Goal: Task Accomplishment & Management: Complete application form

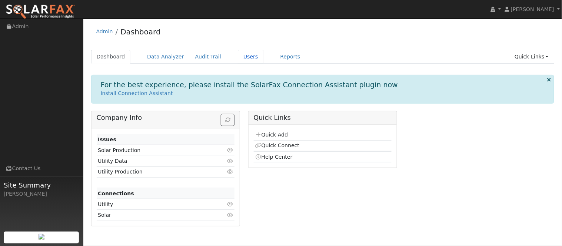
click at [238, 61] on link "Users" at bounding box center [251, 57] width 26 height 14
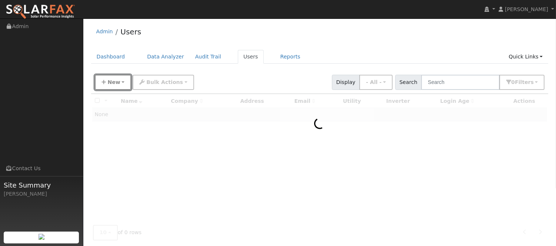
click at [110, 84] on span "New" at bounding box center [113, 82] width 13 height 6
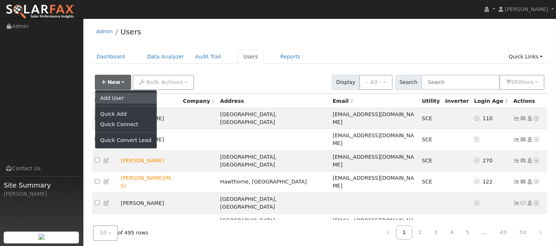
click at [122, 99] on link "Add User" at bounding box center [125, 98] width 61 height 10
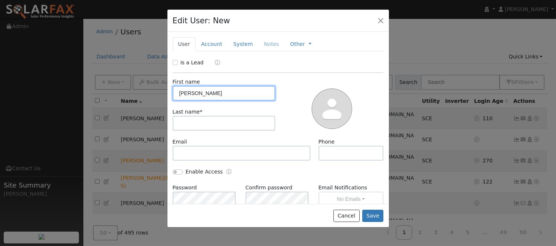
type input "Jose"
click at [196, 131] on div "First name Jose Last name *" at bounding box center [224, 108] width 108 height 60
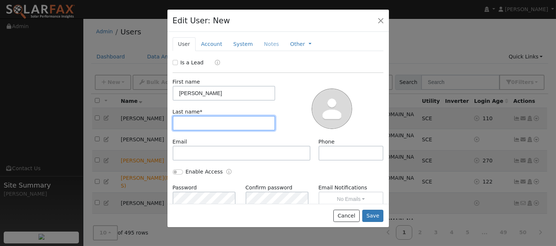
click at [194, 126] on input "text" at bounding box center [224, 123] width 103 height 15
type input "Portillo"
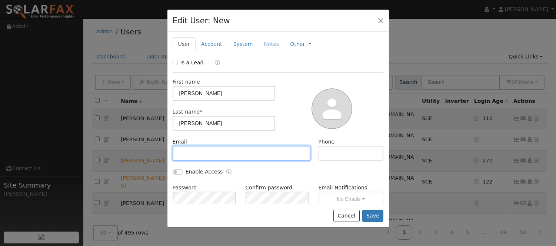
click at [236, 159] on input "text" at bounding box center [242, 153] width 138 height 15
paste input "jaymarquez1984@icloud.com"
type input "jaymarquez1984@icloud.com"
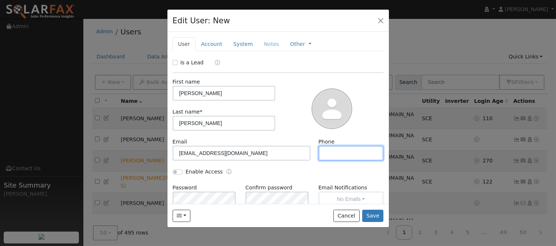
click at [324, 153] on input "text" at bounding box center [351, 153] width 65 height 15
paste input "(323) 975-3616"
type input "(323) 975-3616"
click at [210, 41] on link "Account" at bounding box center [212, 44] width 32 height 14
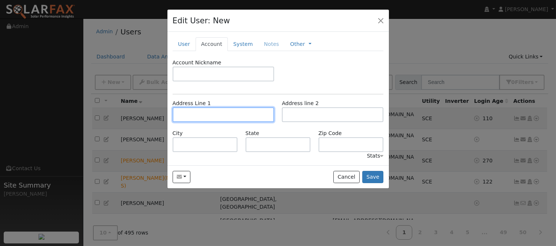
click at [217, 112] on input "text" at bounding box center [223, 114] width 101 height 15
paste input "38515 POND AVE"
type input "38515 Pond Avenue"
type input "Palmdale"
type input "CA"
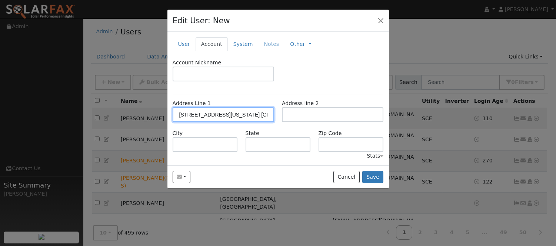
type input "93550"
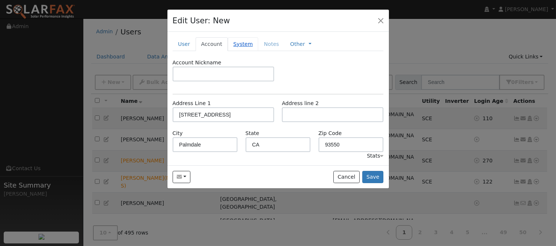
click at [233, 43] on link "System" at bounding box center [243, 44] width 31 height 14
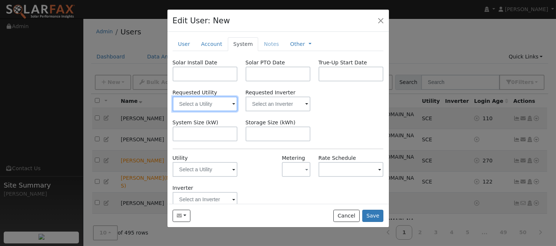
click at [217, 103] on input "text" at bounding box center [205, 104] width 65 height 15
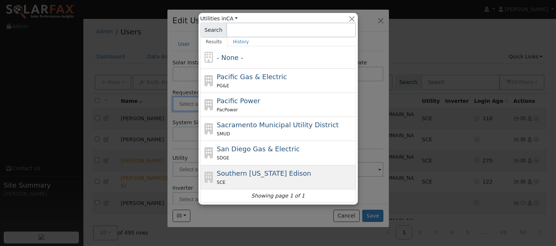
click at [321, 173] on div "Southern California Edison SCE" at bounding box center [285, 178] width 137 height 18
type input "Southern California Edison"
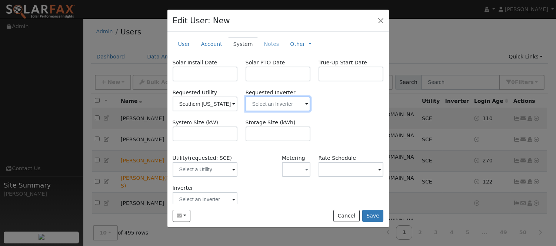
click at [276, 104] on input "text" at bounding box center [278, 104] width 65 height 15
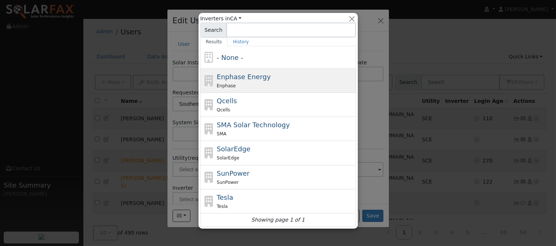
click at [273, 82] on div "Enphase" at bounding box center [285, 86] width 137 height 8
type input "Enphase Energy"
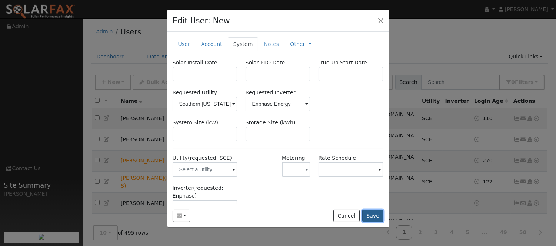
click at [373, 212] on button "Save" at bounding box center [372, 216] width 21 height 13
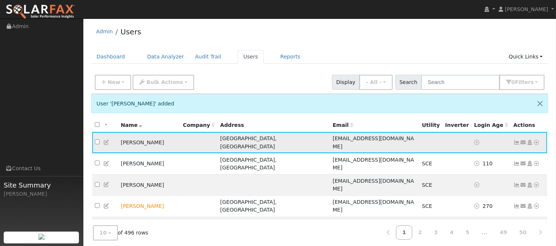
click at [539, 139] on link at bounding box center [536, 143] width 7 height 8
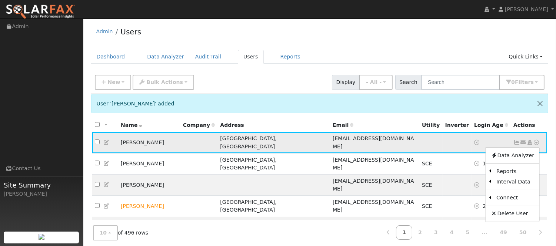
click at [525, 141] on icon at bounding box center [523, 142] width 7 height 5
click at [505, 157] on link "Send Email..." at bounding box center [500, 155] width 51 height 10
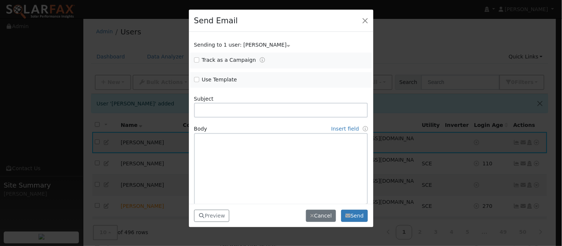
click at [199, 79] on span "Use Template" at bounding box center [235, 80] width 83 height 8
click at [195, 80] on input "Use Template" at bounding box center [196, 79] width 5 height 5
checkbox input "true"
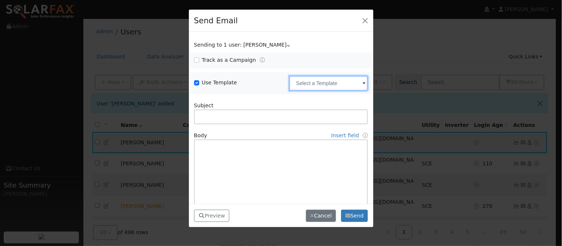
click at [332, 86] on input "text" at bounding box center [328, 83] width 79 height 15
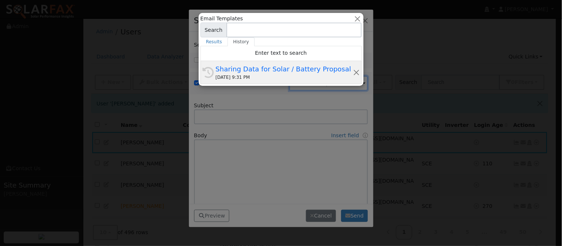
click at [283, 68] on div "Sharing Data for Solar / Battery Proposal" at bounding box center [284, 69] width 137 height 10
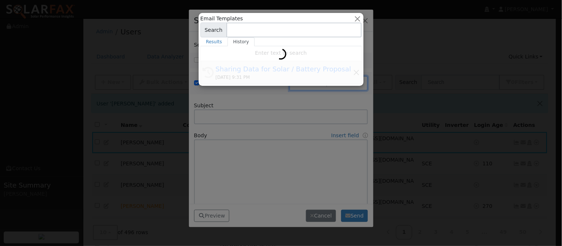
type input "Sharing Data for Solar / Battery Proposal"
type textarea "Dear {user_fname}, Below is a link to share your electricity consumption data w…"
type input "SolarFax <solarfax@solardatapros.com>"
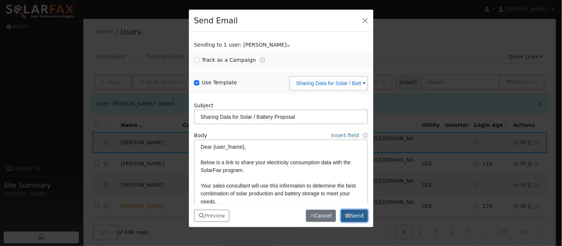
click at [356, 220] on button "Send" at bounding box center [354, 216] width 27 height 13
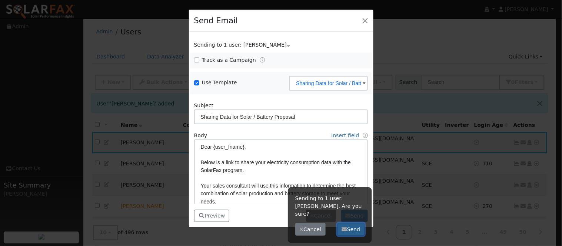
click at [351, 226] on button "Send" at bounding box center [350, 229] width 27 height 13
